Goal: Check status: Check status

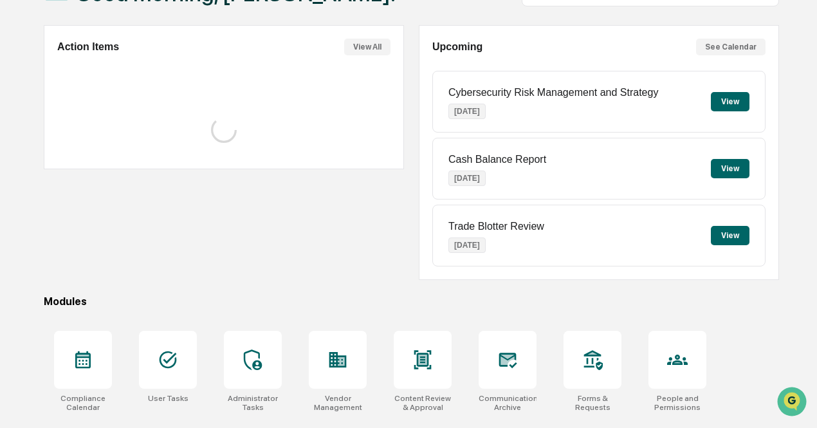
scroll to position [109, 0]
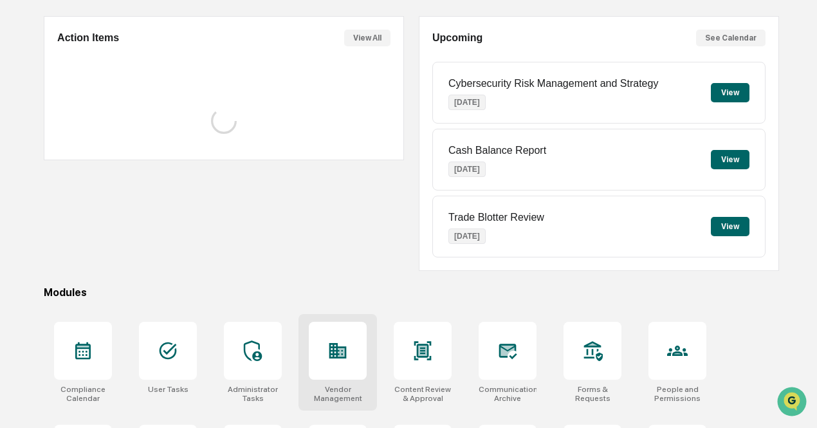
click at [339, 353] on icon at bounding box center [338, 350] width 17 height 15
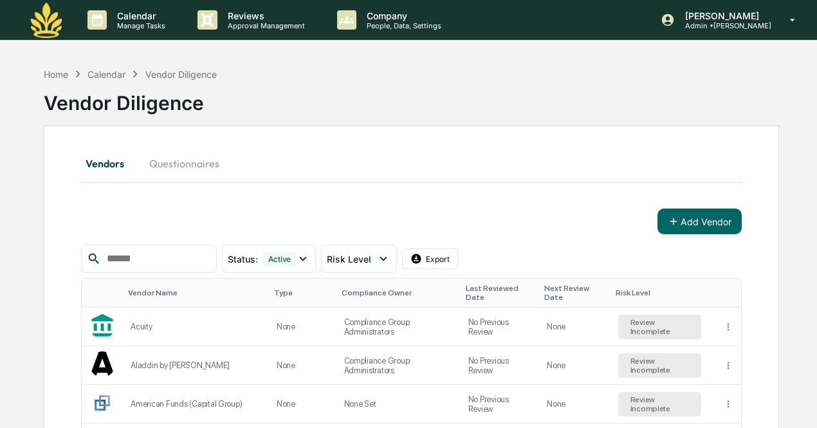
click at [154, 254] on input "text" at bounding box center [156, 258] width 109 height 17
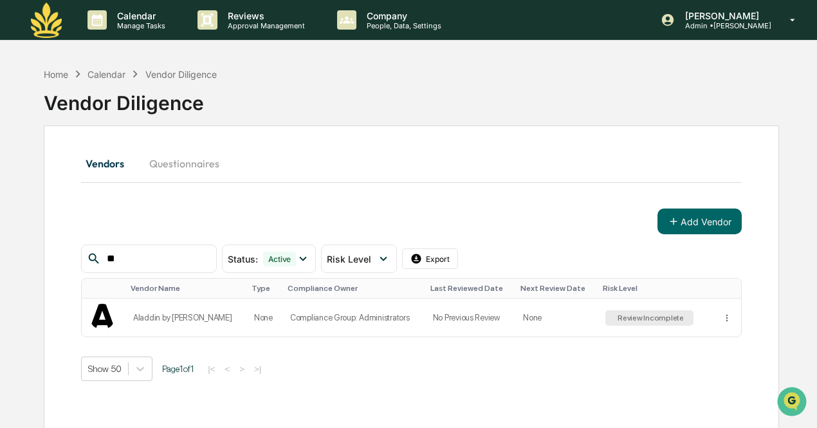
type input "*"
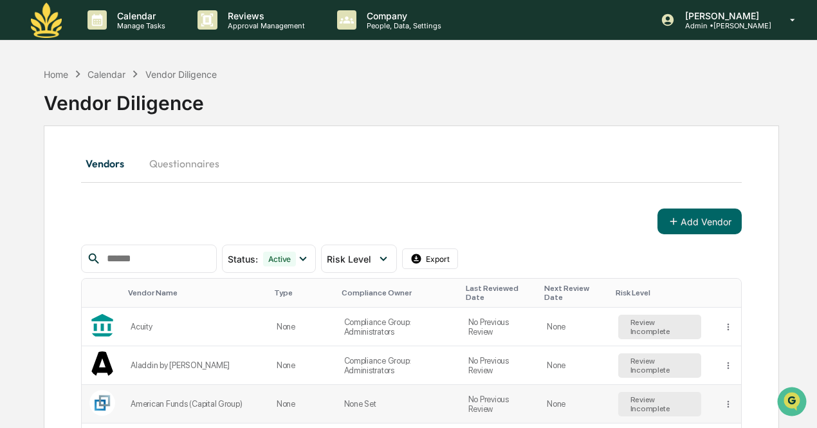
click at [661, 408] on div "Review Incomplete" at bounding box center [660, 404] width 64 height 18
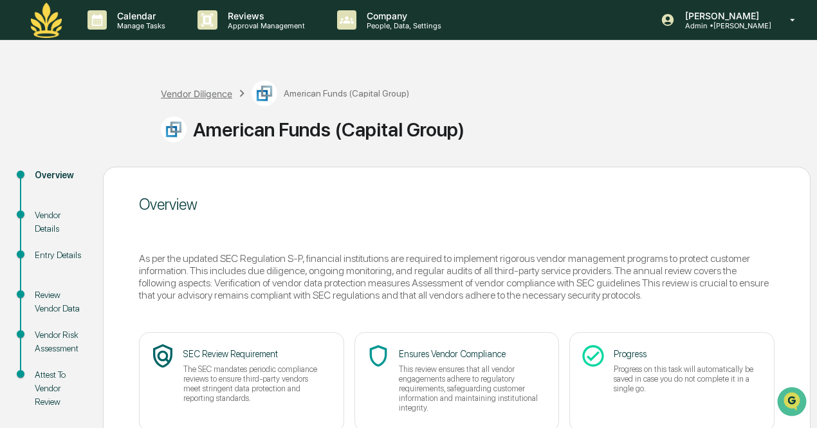
click at [198, 93] on div "Vendor Diligence" at bounding box center [196, 93] width 71 height 11
